Goal: Obtain resource: Download file/media

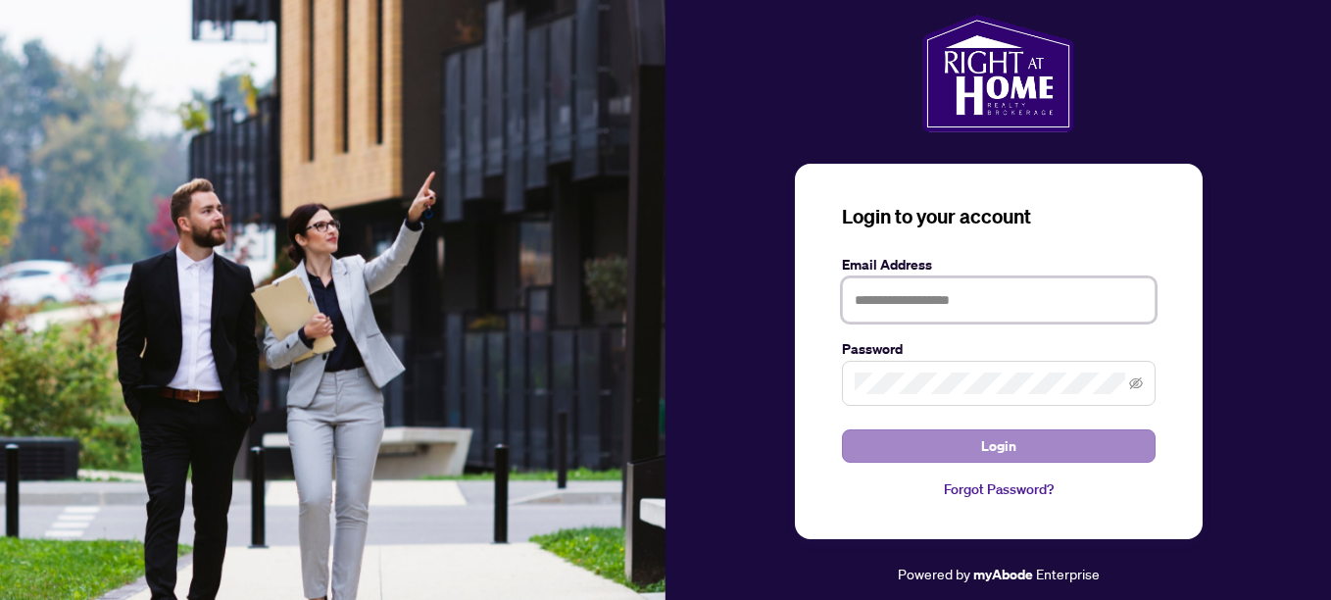
type input "**********"
click at [1004, 450] on span "Login" at bounding box center [998, 445] width 35 height 31
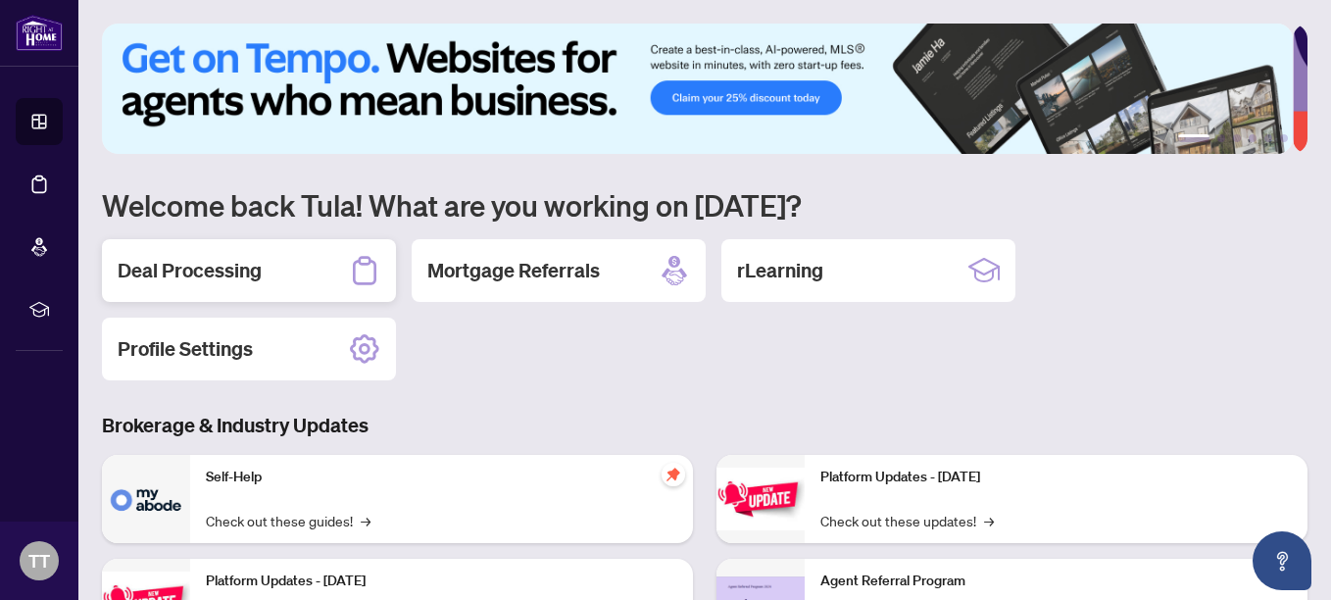
click at [236, 268] on h2 "Deal Processing" at bounding box center [190, 270] width 144 height 27
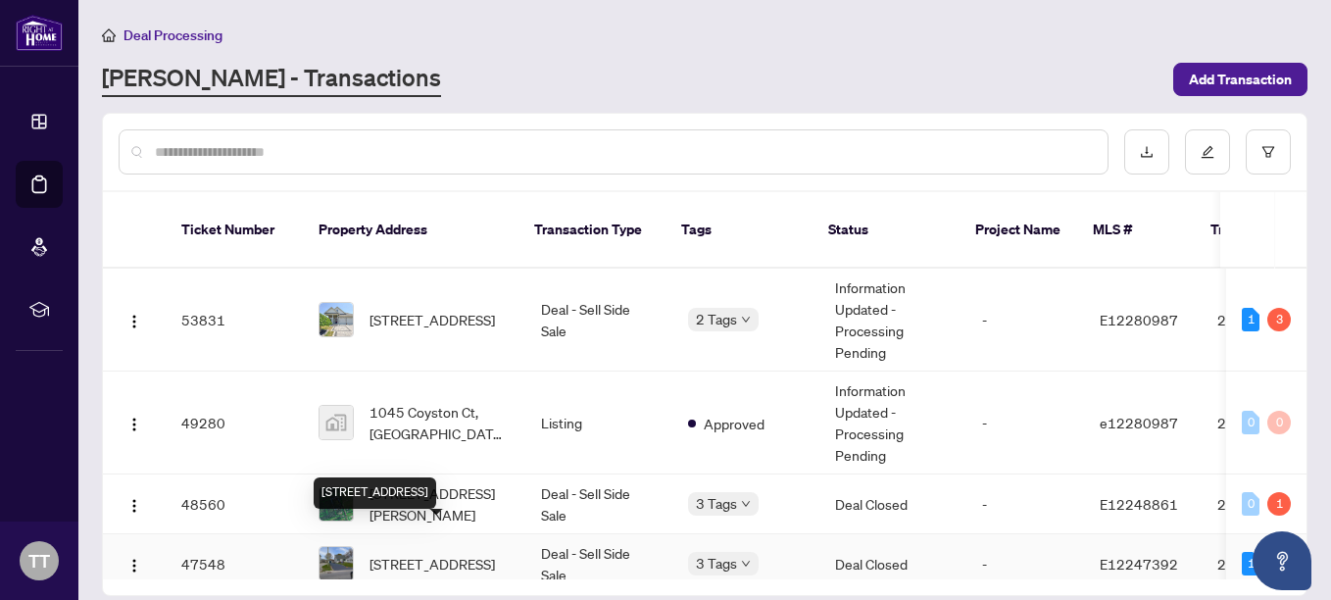
click at [426, 553] on span "[STREET_ADDRESS]" at bounding box center [431, 564] width 125 height 22
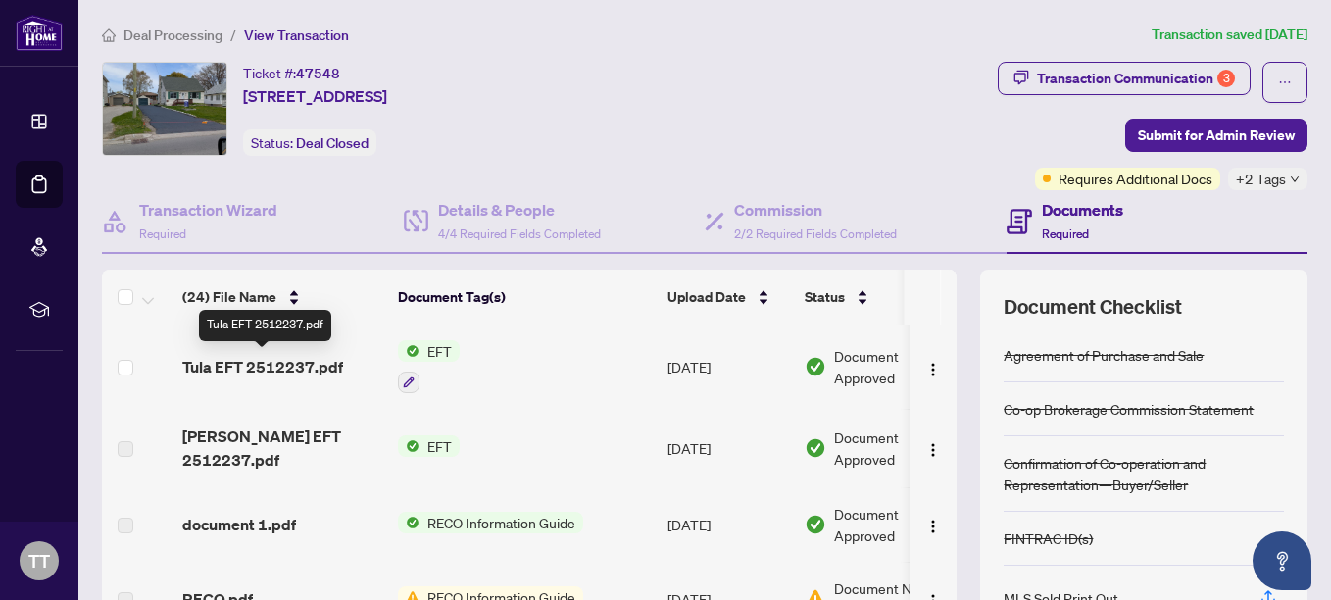
click at [252, 366] on span "Tula EFT 2512237.pdf" at bounding box center [262, 367] width 161 height 24
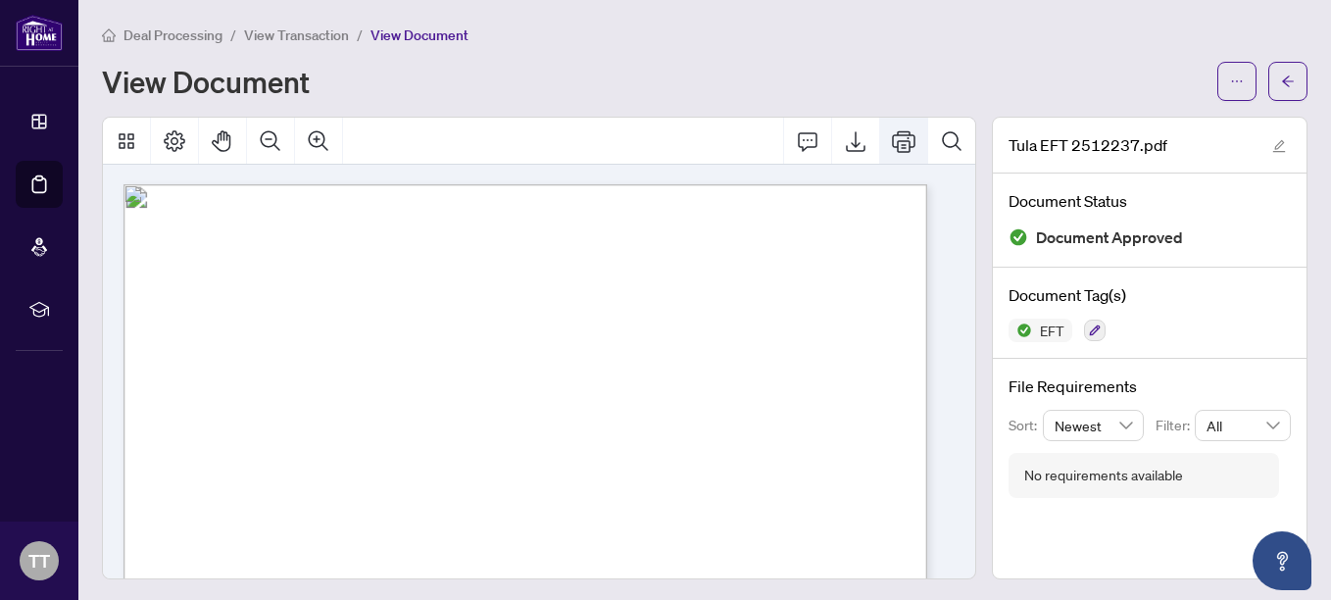
click at [892, 137] on icon "Print" at bounding box center [904, 141] width 24 height 24
